Goal: Task Accomplishment & Management: Manage account settings

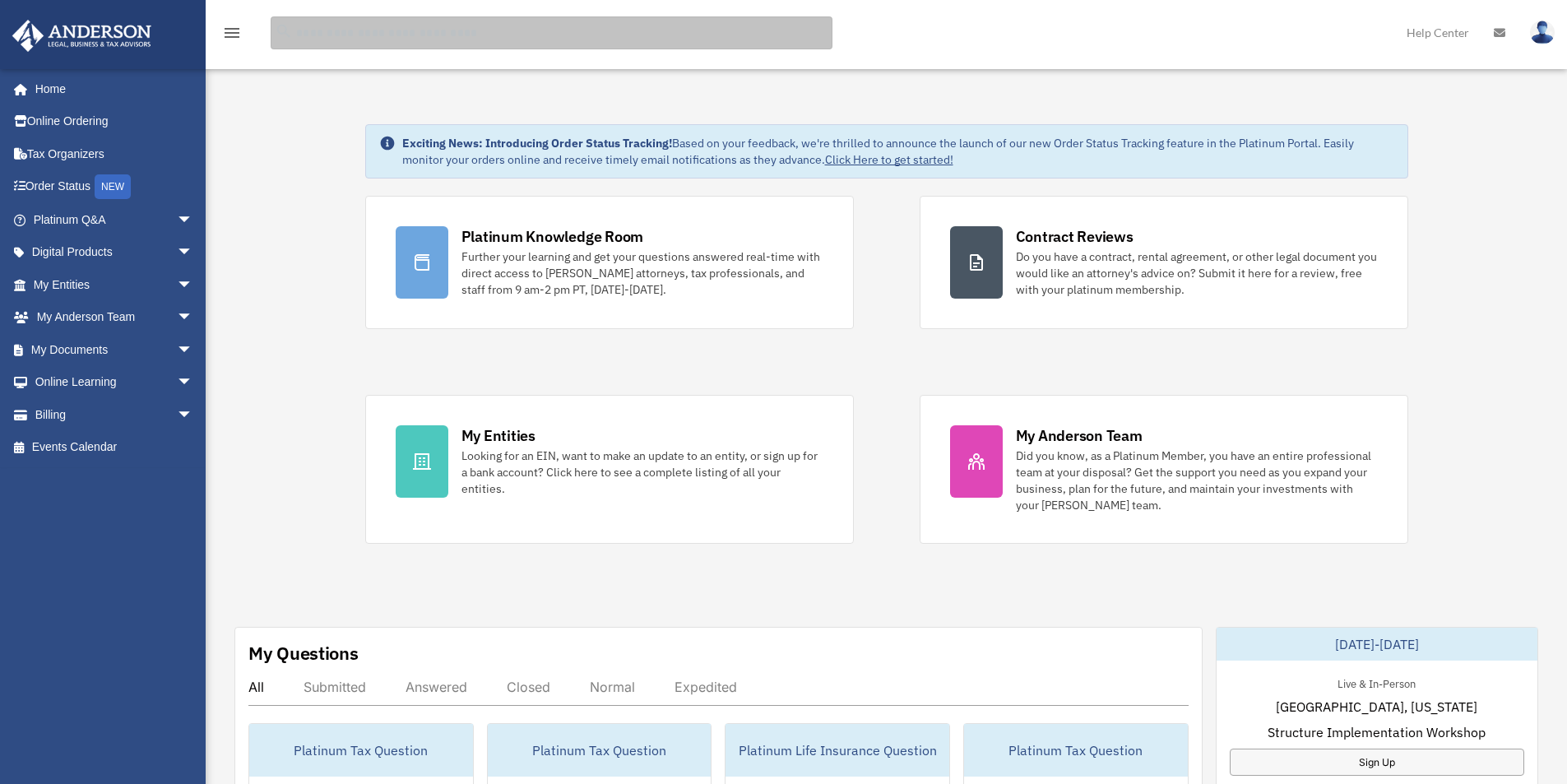
click at [614, 28] on input "search" at bounding box center [552, 33] width 562 height 33
type input "*******"
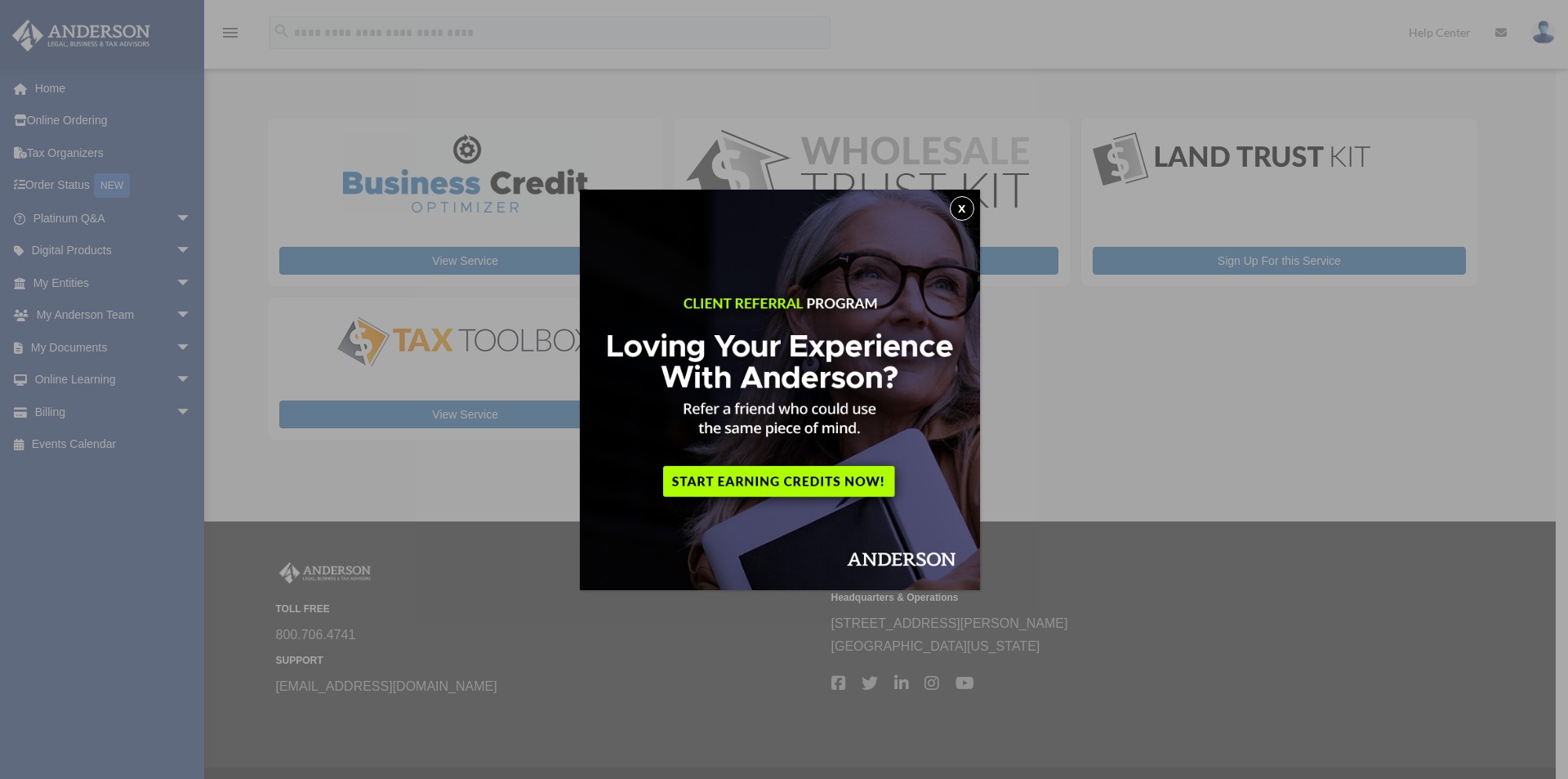
click at [967, 207] on button "x" at bounding box center [961, 208] width 24 height 24
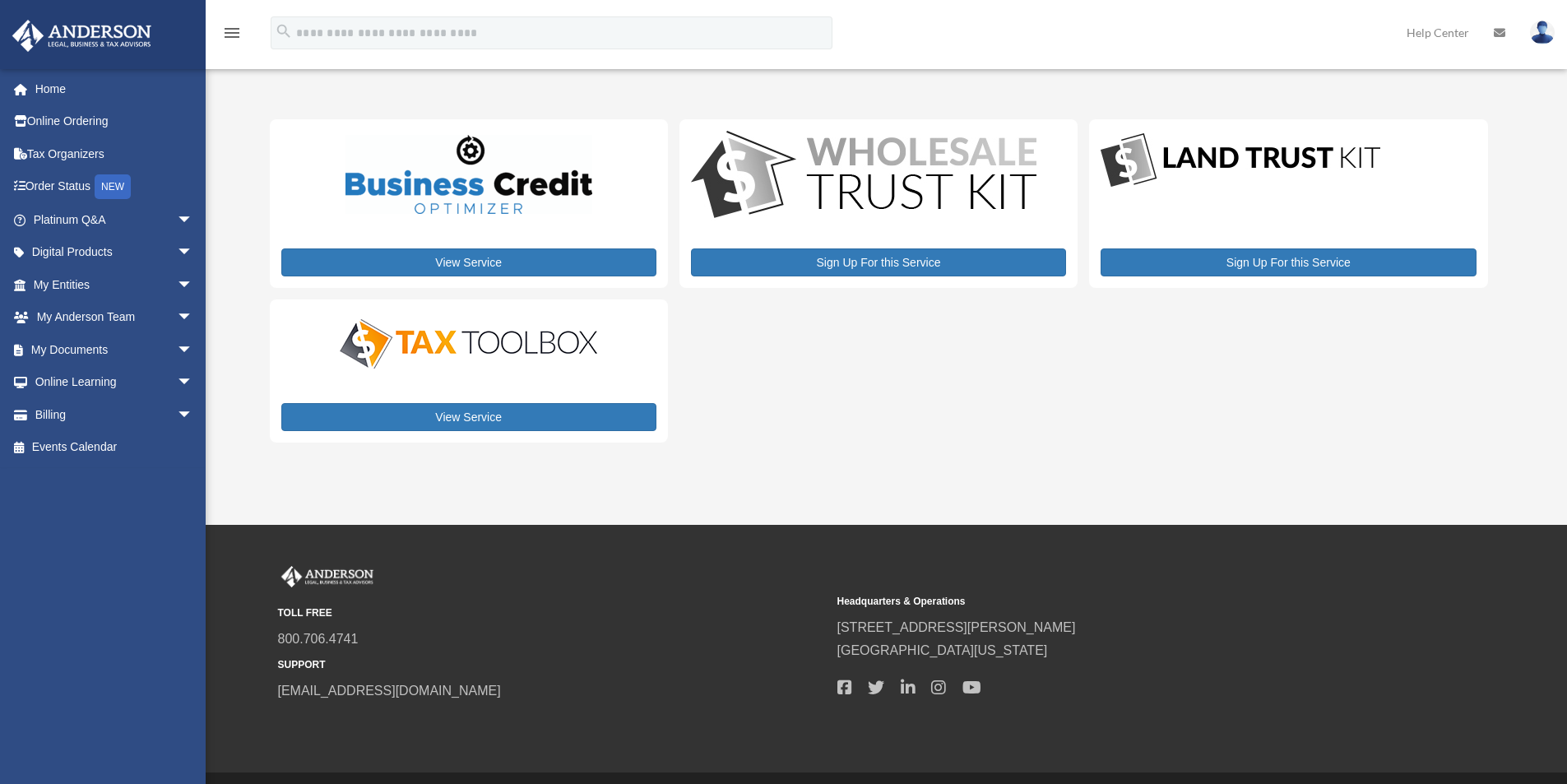
click at [1539, 32] on img at bounding box center [1543, 32] width 24 height 23
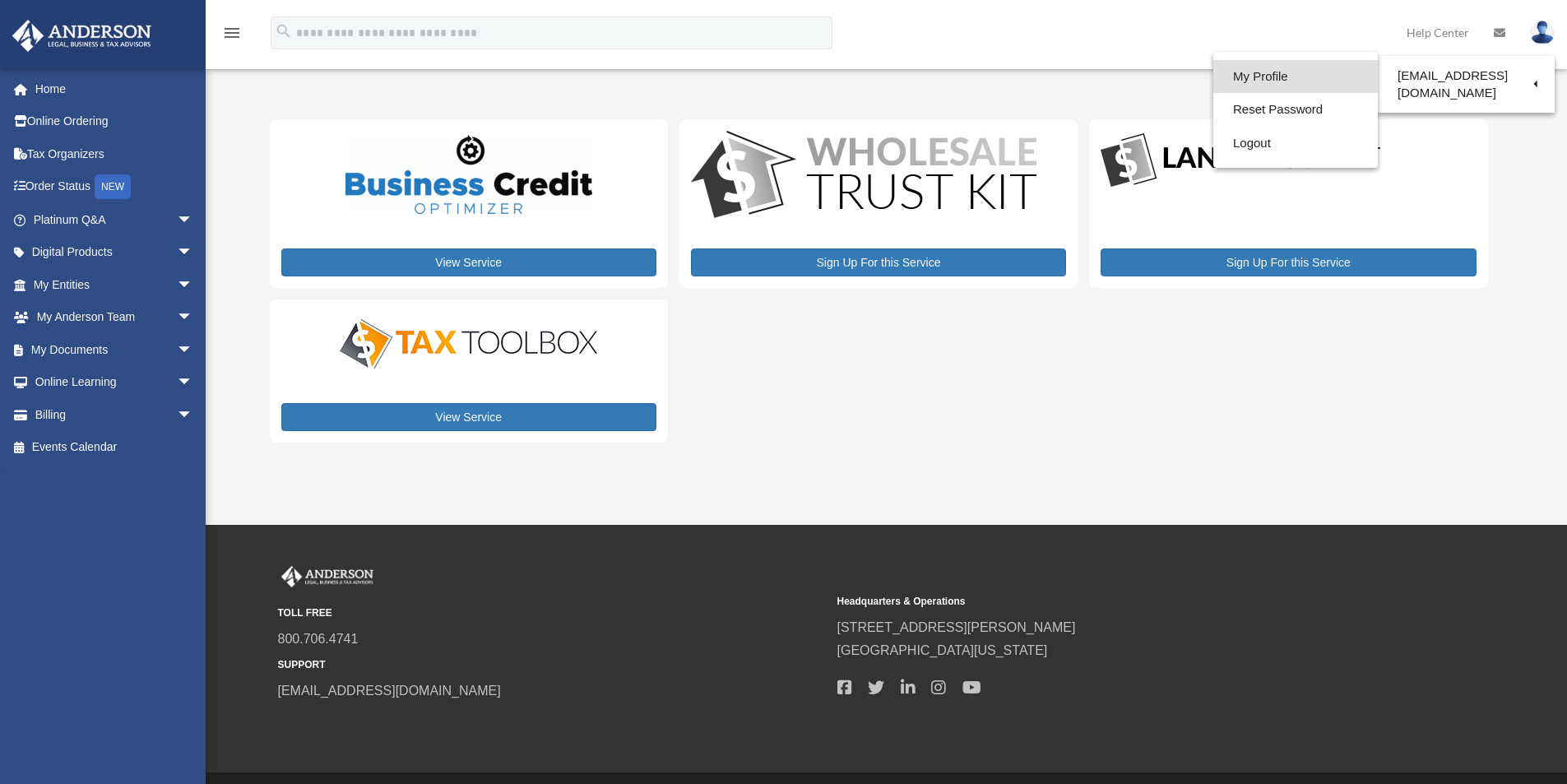
click at [1248, 77] on link "My Profile" at bounding box center [1296, 76] width 164 height 33
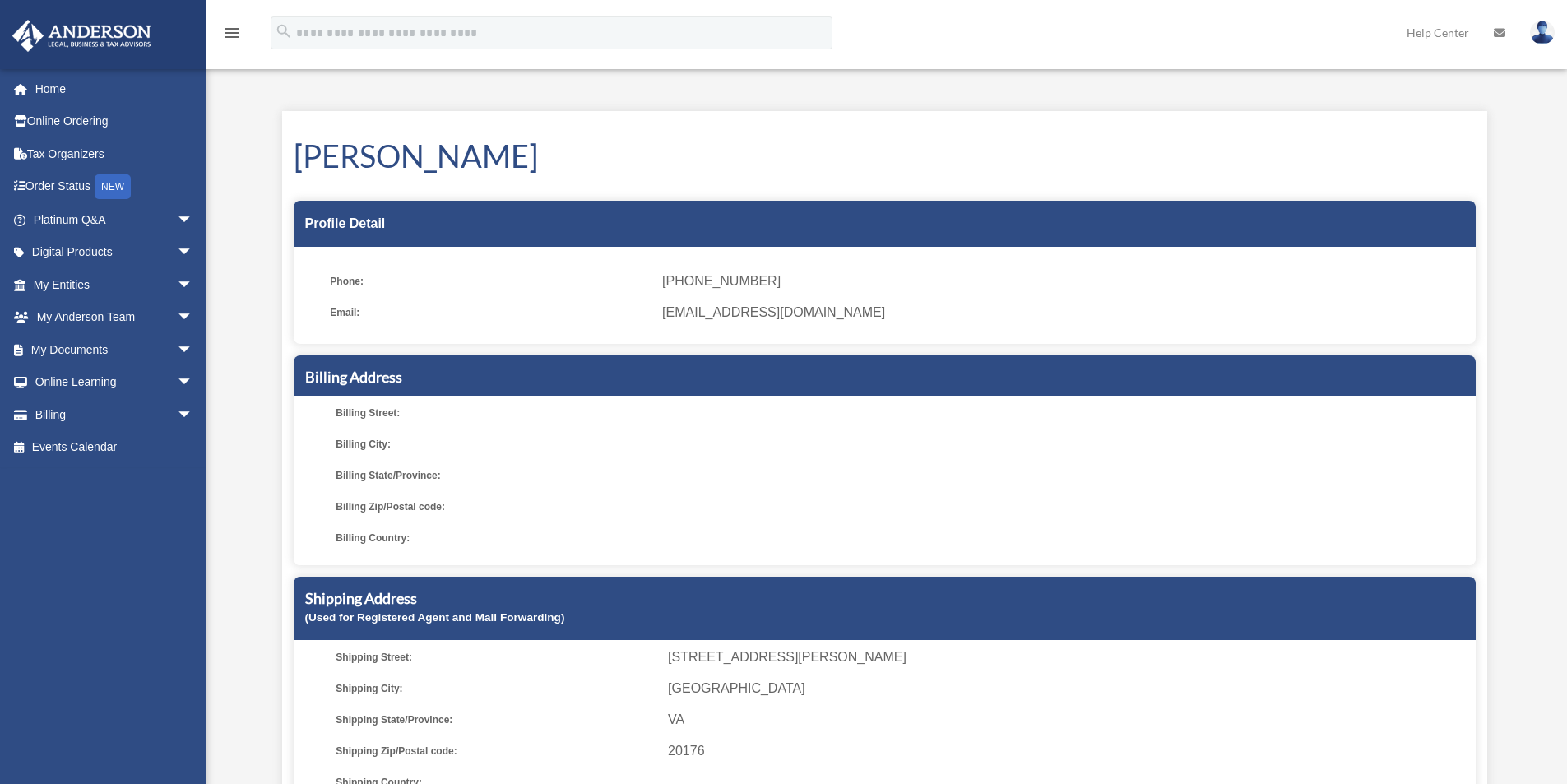
click at [1514, 176] on div "My Profile date_range Published on Last updated June 7, 2024 March 19, 2020 by …" at bounding box center [886, 461] width 1267 height 758
